Goal: Transaction & Acquisition: Obtain resource

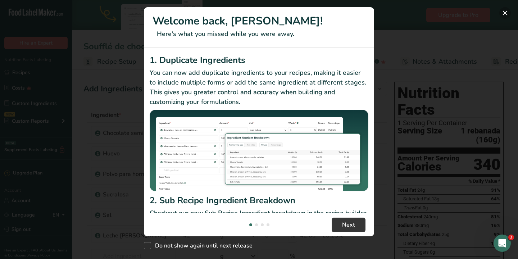
click at [506, 13] on button "New Features" at bounding box center [506, 13] width 12 height 12
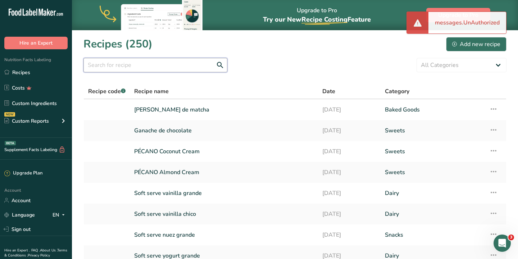
click at [157, 66] on input "text" at bounding box center [156, 65] width 144 height 14
click at [124, 62] on input "dona de canela" at bounding box center [156, 65] width 144 height 14
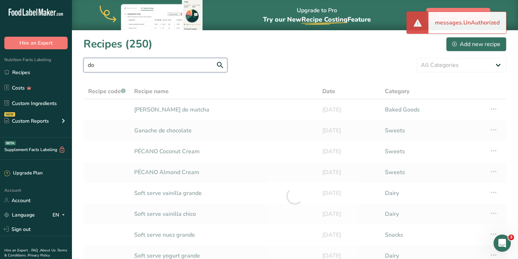
type input "d"
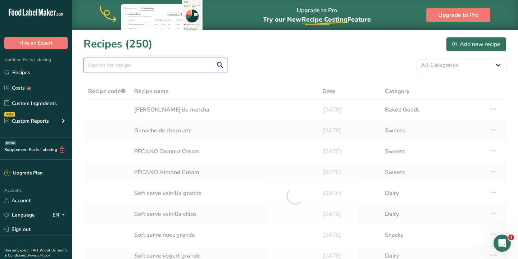
type input "s"
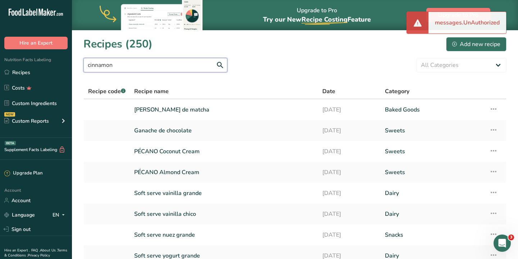
type input "cinnamon"
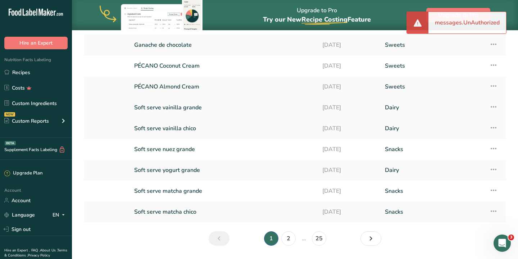
scroll to position [107, 0]
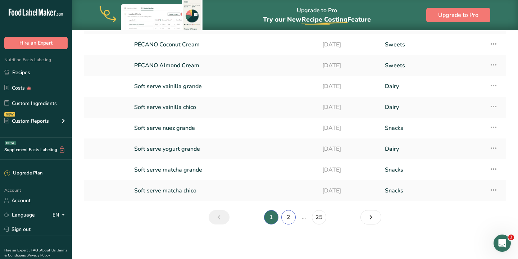
click at [287, 220] on link "2" at bounding box center [288, 217] width 14 height 14
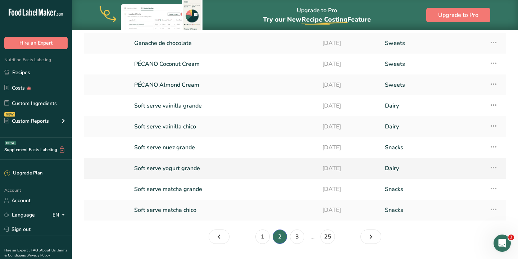
scroll to position [107, 0]
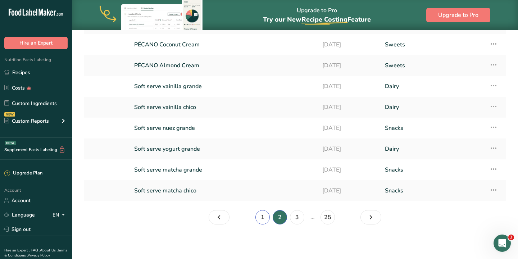
click at [259, 224] on link "1" at bounding box center [263, 217] width 14 height 14
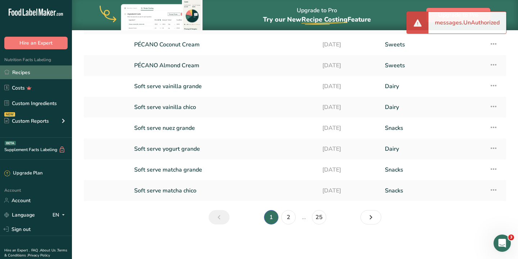
click at [23, 75] on link "Recipes" at bounding box center [36, 73] width 72 height 14
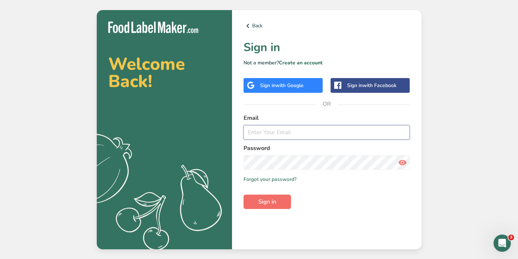
type input "[EMAIL_ADDRESS][DOMAIN_NAME]"
click at [268, 206] on span "Sign in" at bounding box center [267, 202] width 18 height 9
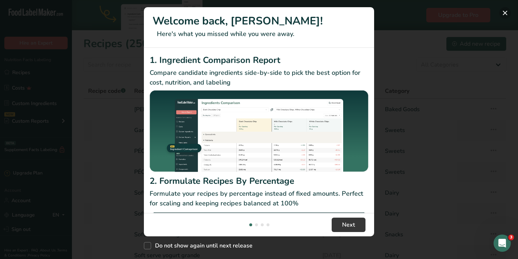
click at [508, 17] on button "New Features" at bounding box center [506, 13] width 12 height 12
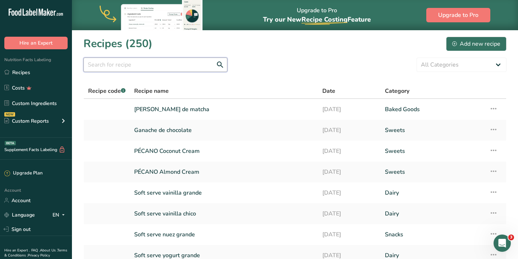
click at [181, 68] on input "text" at bounding box center [156, 65] width 144 height 14
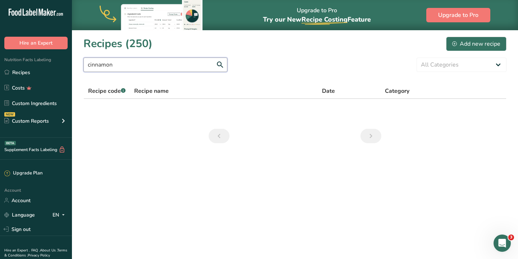
click at [166, 67] on input "cinnamon" at bounding box center [156, 65] width 144 height 14
type input "canela"
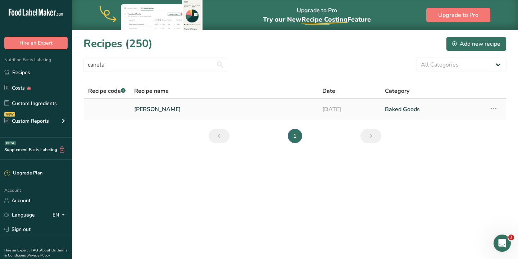
click at [167, 113] on link "[PERSON_NAME]" at bounding box center [224, 109] width 180 height 15
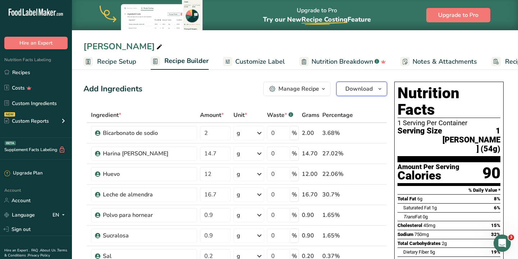
click at [376, 87] on span "button" at bounding box center [380, 89] width 9 height 9
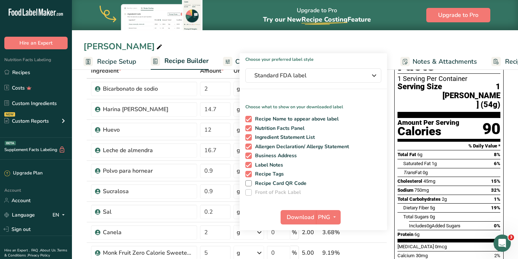
scroll to position [53, 0]
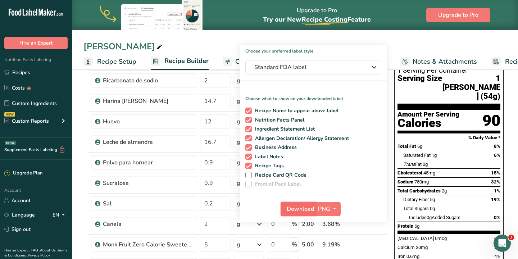
click at [307, 209] on span "Download" at bounding box center [300, 209] width 27 height 9
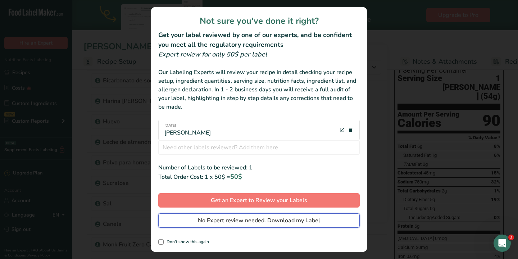
click at [259, 220] on span "No Expert review needed. Download my Label" at bounding box center [259, 220] width 122 height 9
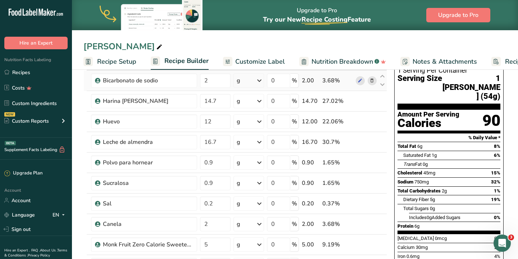
scroll to position [0, 0]
